Goal: Check status: Check status

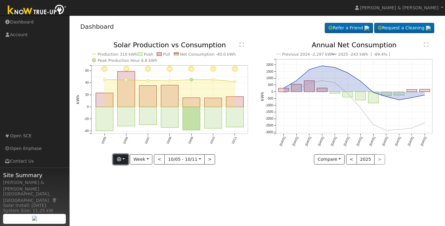
click at [126, 158] on button "button" at bounding box center [120, 159] width 15 height 11
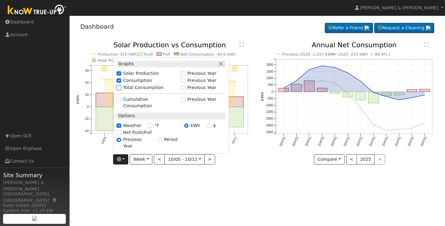
click at [121, 90] on input "Total Consumption" at bounding box center [119, 88] width 4 height 4
checkbox input "true"
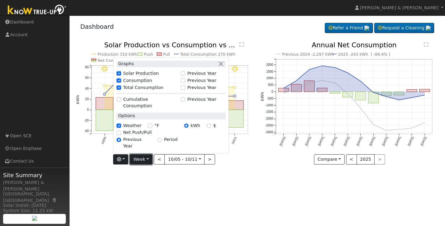
click at [149, 158] on button "Week" at bounding box center [141, 159] width 23 height 11
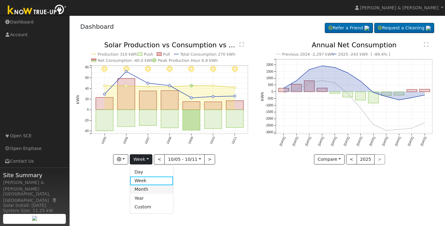
click at [151, 186] on link "Month" at bounding box center [151, 189] width 43 height 9
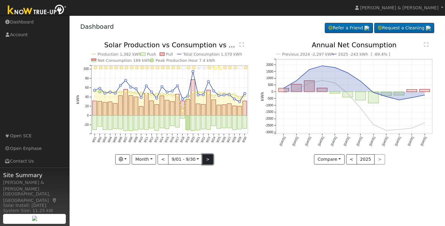
click at [207, 161] on button ">" at bounding box center [208, 159] width 11 height 11
type input "[DATE]"
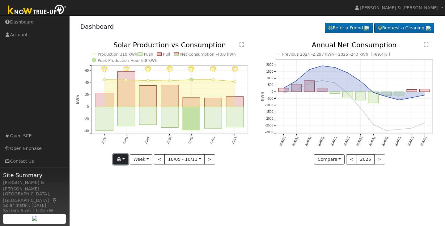
click at [126, 158] on button "button" at bounding box center [120, 159] width 15 height 11
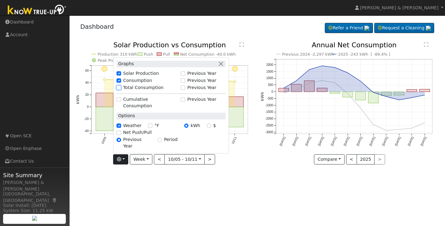
click at [121, 90] on input "Total Consumption" at bounding box center [119, 88] width 4 height 4
checkbox input "true"
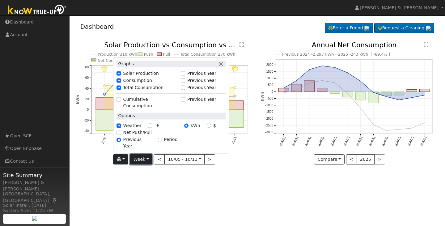
click at [148, 160] on button "Week" at bounding box center [141, 159] width 23 height 11
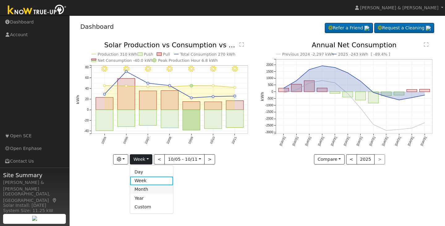
click at [149, 188] on link "Month" at bounding box center [151, 189] width 43 height 9
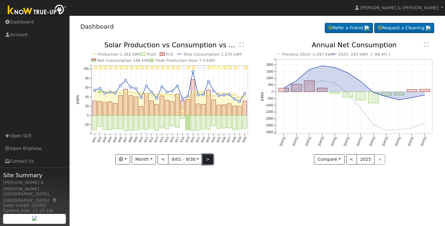
click at [209, 157] on button ">" at bounding box center [208, 159] width 11 height 11
type input "[DATE]"
